Goal: Check status: Check status

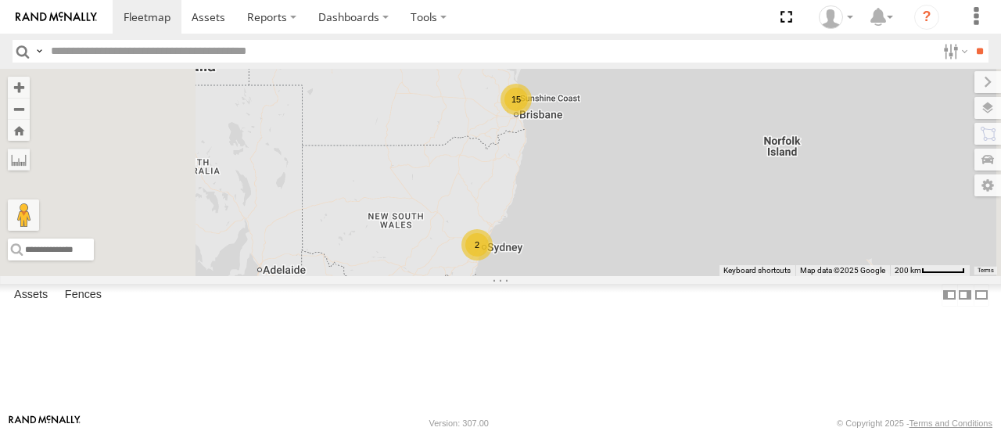
select select "**********"
click at [532, 115] on div "15" at bounding box center [515, 99] width 31 height 31
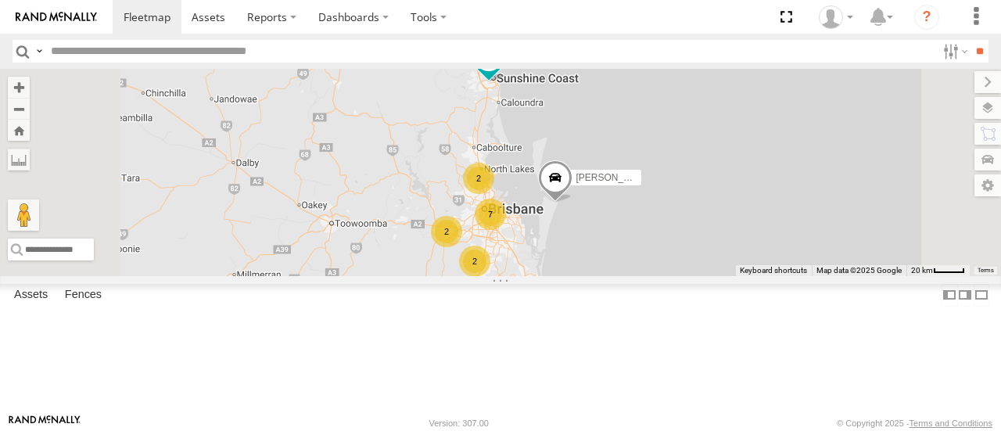
click at [494, 194] on div "2" at bounding box center [478, 178] width 31 height 31
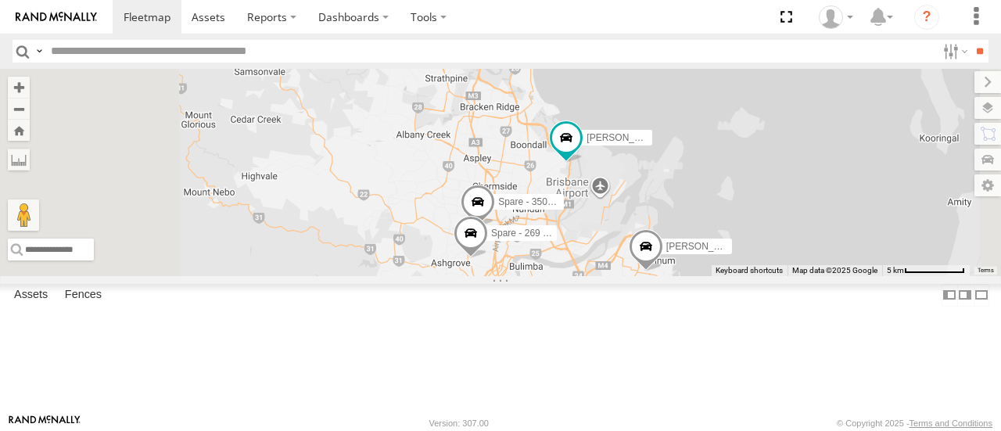
drag, startPoint x: 667, startPoint y: 245, endPoint x: 669, endPoint y: 201, distance: 43.8
click at [669, 201] on div "Tom - 571IW2 Robbie Sparksman- 817BG4 Benjamin Fidow - 364JK9 Ben deGroot - 349…" at bounding box center [500, 172] width 1001 height 206
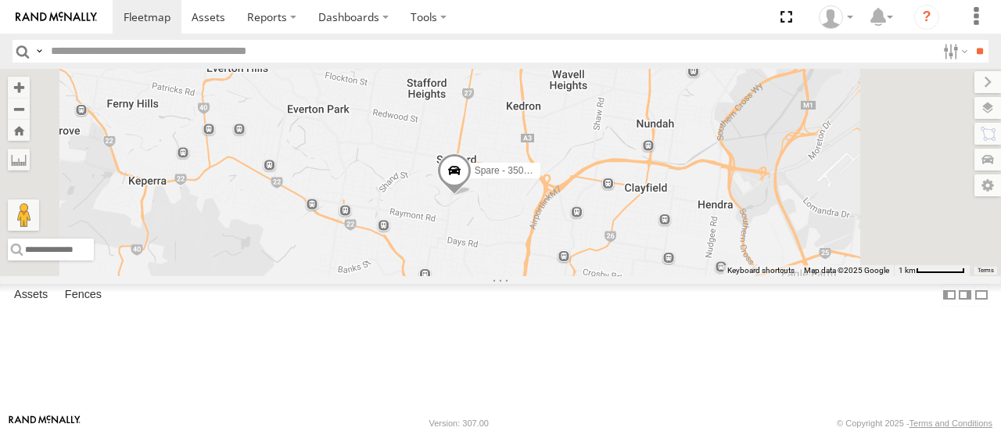
drag, startPoint x: 684, startPoint y: 313, endPoint x: 685, endPoint y: 270, distance: 43.8
click at [685, 270] on div "Tom - 571IW2 Robbie Sparksman- 817BG4 Benjamin Fidow - 364JK9 Ben deGroot - 349…" at bounding box center [500, 172] width 1001 height 206
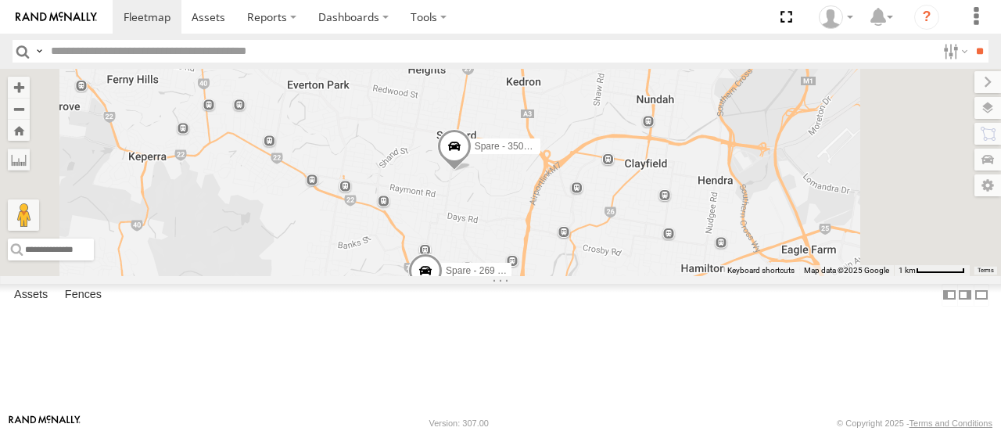
click at [442, 295] on span at bounding box center [425, 274] width 34 height 42
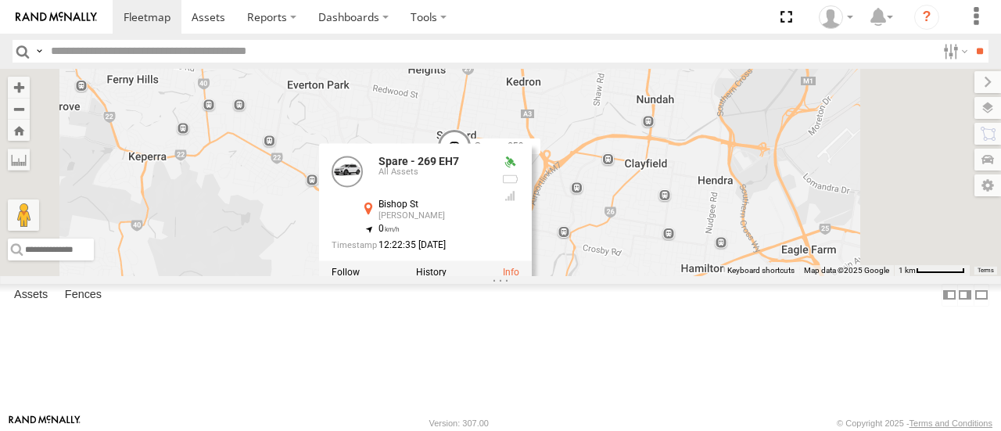
click at [804, 275] on div "Tom - 571IW2 Robbie Sparksman- 817BG4 Benjamin Fidow - 364JK9 Ben deGroot - 349…" at bounding box center [500, 172] width 1001 height 206
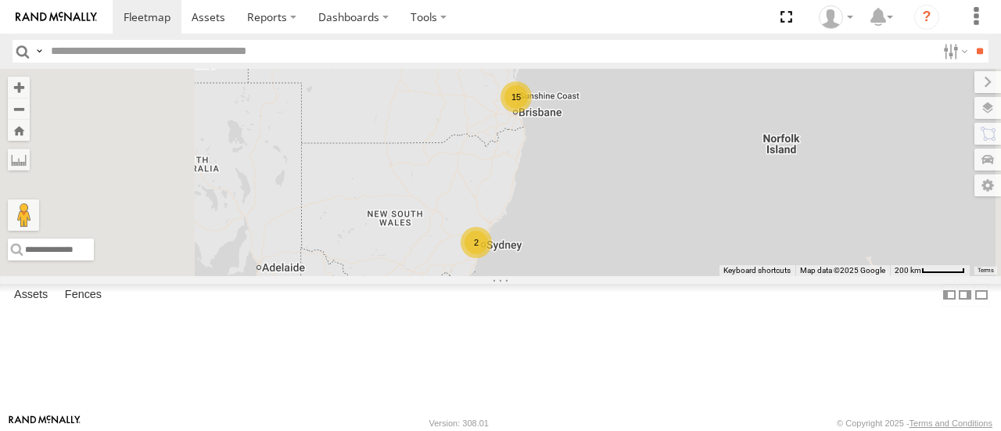
click at [532, 113] on div "15" at bounding box center [515, 96] width 31 height 31
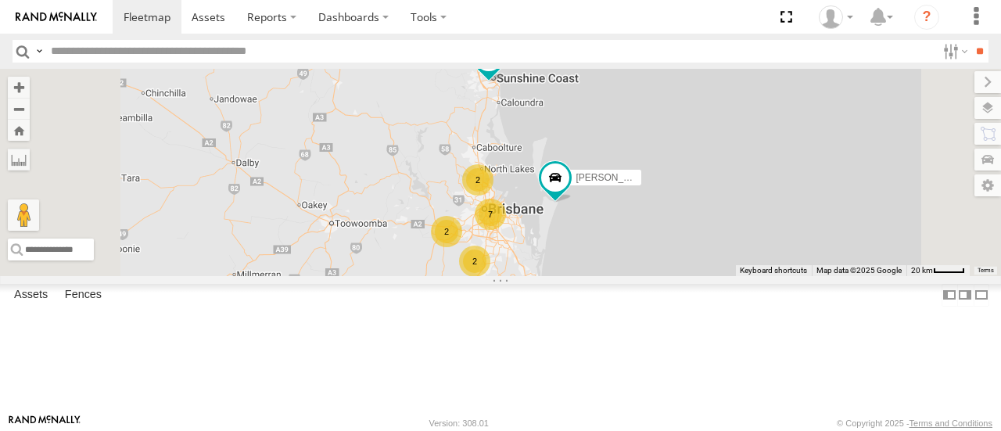
click at [493, 195] on div "2" at bounding box center [477, 179] width 31 height 31
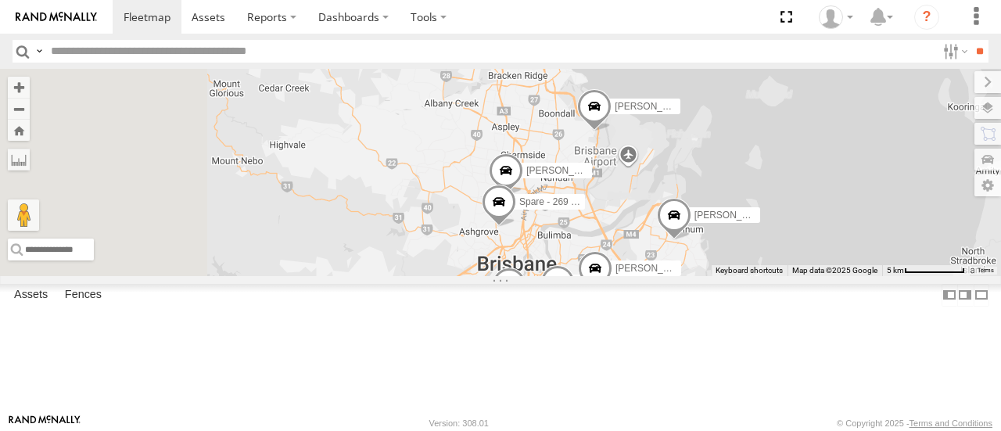
drag, startPoint x: 675, startPoint y: 223, endPoint x: 697, endPoint y: 163, distance: 63.8
click at [697, 163] on div "[PERSON_NAME] - 571IW2 [PERSON_NAME]- 817BG4 [PERSON_NAME] - 364JK9 [PERSON_NAM…" at bounding box center [500, 172] width 1001 height 206
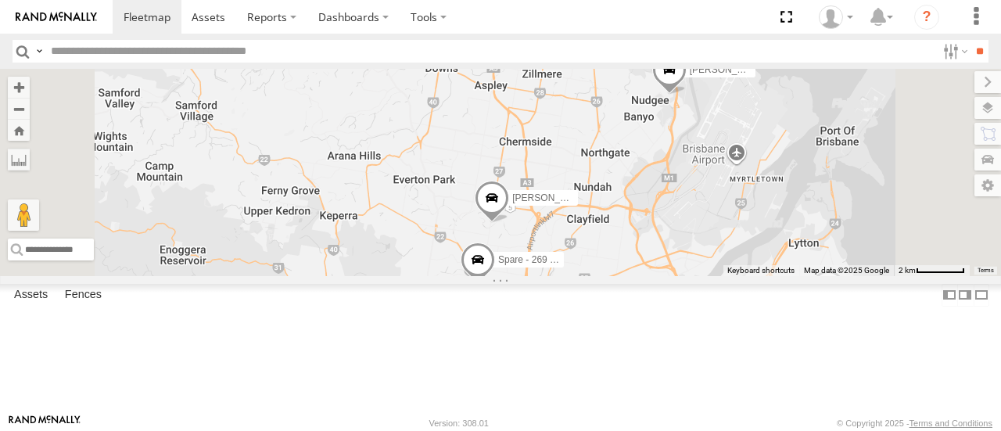
click at [509, 223] on span at bounding box center [492, 202] width 34 height 42
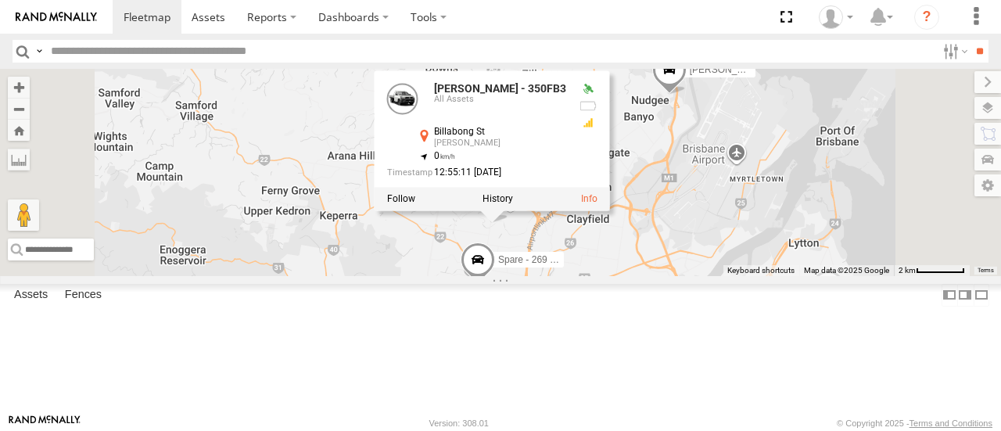
click at [844, 275] on div "[PERSON_NAME] - 571IW2 [PERSON_NAME]- 817BG4 [PERSON_NAME] - 364JK9 [PERSON_NAM…" at bounding box center [500, 172] width 1001 height 206
